Goal: Task Accomplishment & Management: Complete application form

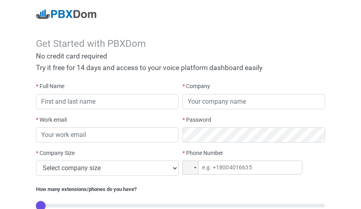
click at [150, 87] on div "* Full Name" at bounding box center [107, 95] width 143 height 27
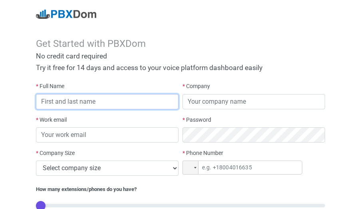
click at [57, 103] on input "text" at bounding box center [107, 101] width 143 height 15
type input "[PERSON_NAME]"
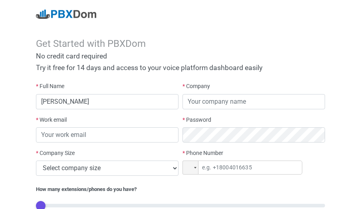
click at [71, 118] on div "* Work email" at bounding box center [107, 129] width 143 height 27
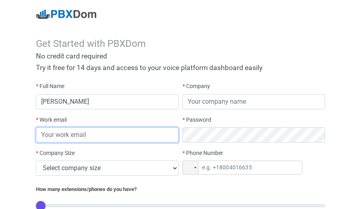
click at [68, 134] on input "email" at bounding box center [107, 134] width 143 height 15
type input "y"
type input "[EMAIL_ADDRESS][DOMAIN_NAME]"
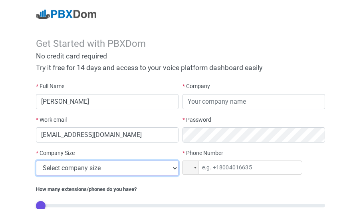
click at [173, 167] on select "Select company size 1 - 9 employees 10 - 49 employees 50 - 199 employees 200 - …" at bounding box center [107, 167] width 143 height 15
select select "4"
click option "200 - 499 employees" at bounding box center [0, 0] width 0 height 0
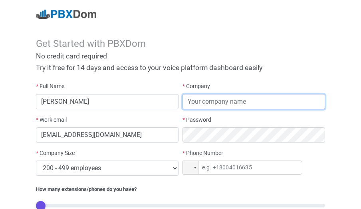
click at [195, 102] on input "text" at bounding box center [254, 101] width 143 height 15
type input "syscom"
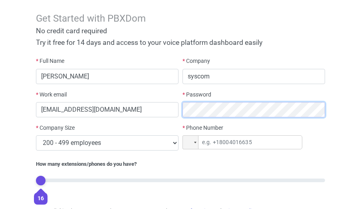
scroll to position [41, 0]
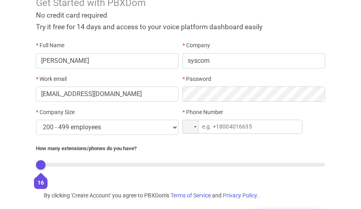
click at [199, 74] on div "* Company syscom" at bounding box center [254, 57] width 147 height 33
click at [196, 126] on div at bounding box center [190, 126] width 15 height 13
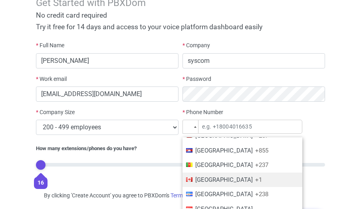
scroll to position [389, 0]
click at [198, 179] on span "[GEOGRAPHIC_DATA]" at bounding box center [224, 178] width 58 height 7
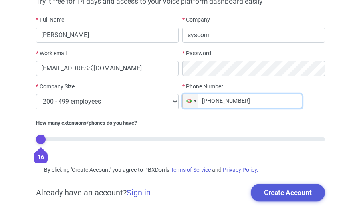
scroll to position [85, 0]
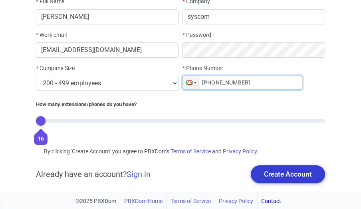
type input "[PHONE_NUMBER]"
click at [288, 177] on button "Create Account" at bounding box center [288, 174] width 74 height 18
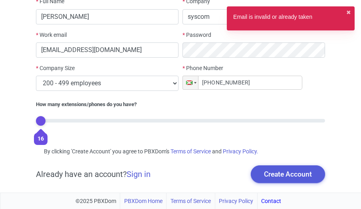
click at [277, 16] on div "Email is invalid or already taken" at bounding box center [272, 18] width 79 height 11
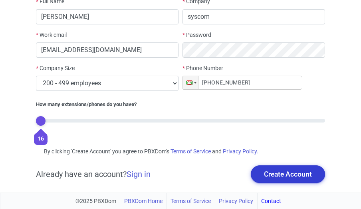
click at [272, 171] on button "Create Account" at bounding box center [288, 174] width 74 height 18
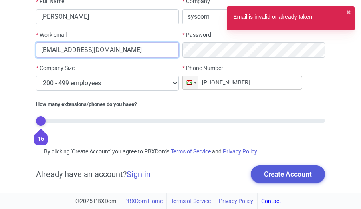
click at [110, 52] on input "[EMAIL_ADDRESS][DOMAIN_NAME]" at bounding box center [107, 49] width 143 height 15
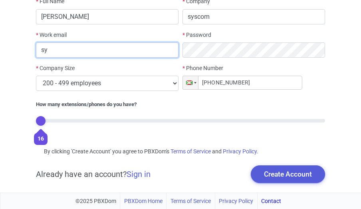
type input "s"
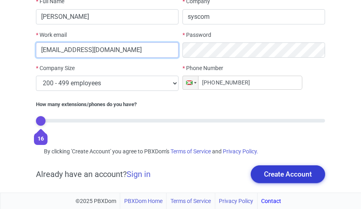
type input "[EMAIL_ADDRESS][DOMAIN_NAME]"
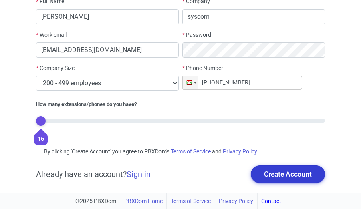
click at [288, 173] on button "Create Account" at bounding box center [288, 174] width 74 height 18
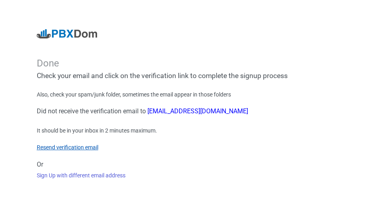
click at [70, 145] on link "Resend verification email" at bounding box center [68, 147] width 62 height 6
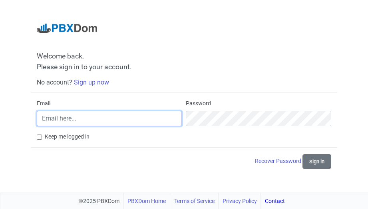
click at [77, 119] on input "Email" at bounding box center [110, 118] width 146 height 15
type input "[EMAIL_ADDRESS][DOMAIN_NAME]"
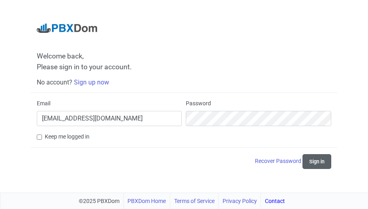
click at [320, 164] on button "Sign in" at bounding box center [317, 161] width 29 height 15
click at [311, 162] on button "Sign in" at bounding box center [317, 161] width 29 height 15
click at [316, 161] on button "Sign in" at bounding box center [317, 161] width 29 height 15
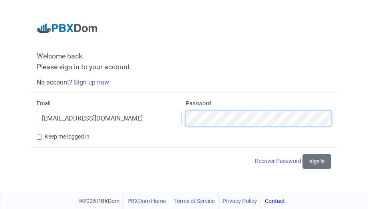
click at [303, 154] on button "Sign in" at bounding box center [317, 161] width 29 height 15
